Goal: Information Seeking & Learning: Learn about a topic

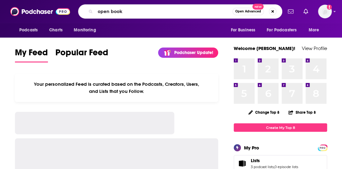
type input "open book"
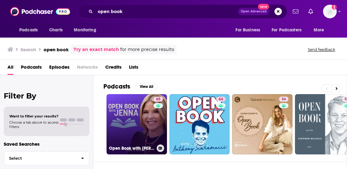
click at [132, 137] on link "65 Open Book with [PERSON_NAME]" at bounding box center [136, 124] width 60 height 60
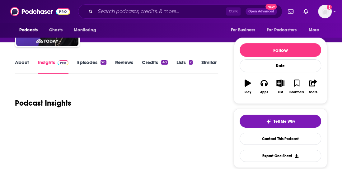
scroll to position [61, 0]
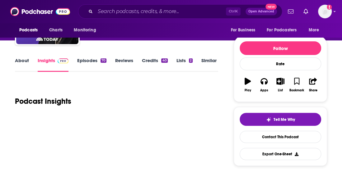
click at [27, 65] on link "About" at bounding box center [22, 65] width 14 height 14
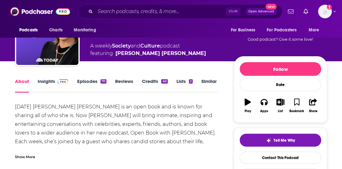
scroll to position [60, 0]
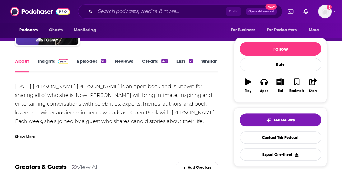
click at [29, 137] on div "Show More" at bounding box center [25, 137] width 20 height 6
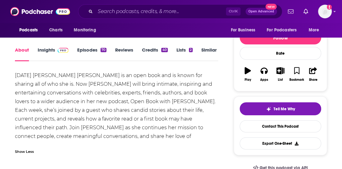
scroll to position [73, 0]
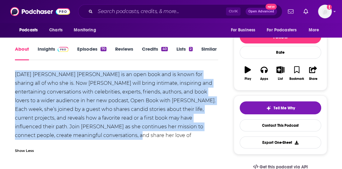
drag, startPoint x: 14, startPoint y: 72, endPoint x: 83, endPoint y: 136, distance: 94.0
copy div "[DATE] [PERSON_NAME] [PERSON_NAME] is an open book and is known for sharing all…"
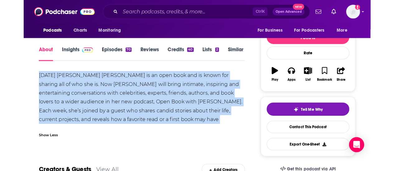
scroll to position [68, 0]
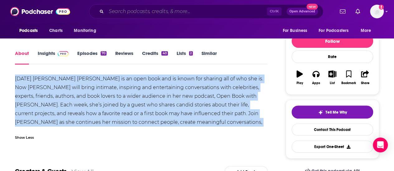
click at [202, 10] on input "Search podcasts, credits, & more..." at bounding box center [186, 12] width 161 height 10
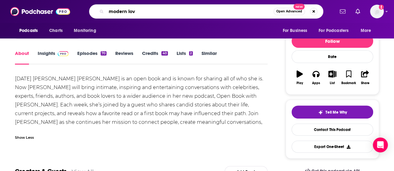
type input "modern love"
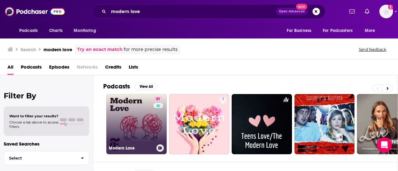
click at [151, 116] on link "81 Modern Love" at bounding box center [136, 124] width 60 height 60
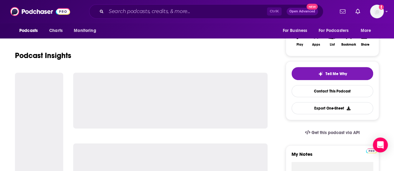
scroll to position [15, 0]
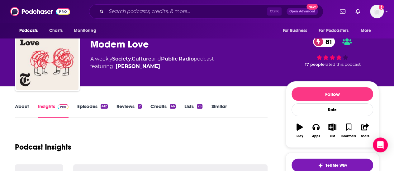
click at [22, 104] on link "About" at bounding box center [22, 111] width 14 height 14
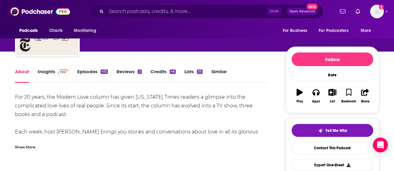
scroll to position [51, 0]
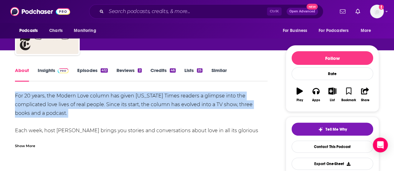
drag, startPoint x: 15, startPoint y: 93, endPoint x: 36, endPoint y: 155, distance: 65.3
click at [226, 122] on div "For 20 years, the Modern Love column has given [US_STATE] Times readers a glimp…" at bounding box center [141, 135] width 252 height 87
click at [20, 148] on div "Show More" at bounding box center [25, 146] width 20 height 6
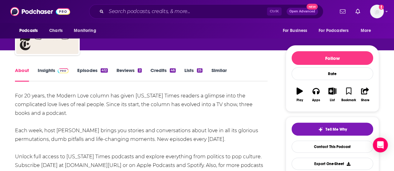
scroll to position [61, 0]
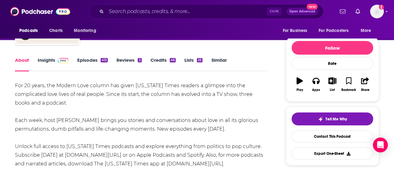
drag, startPoint x: 14, startPoint y: 84, endPoint x: 245, endPoint y: 125, distance: 233.9
copy div "For 20 years, the Modern Love column has given [US_STATE] Times readers a glimp…"
